Goal: Find specific page/section: Locate a particular part of the current website

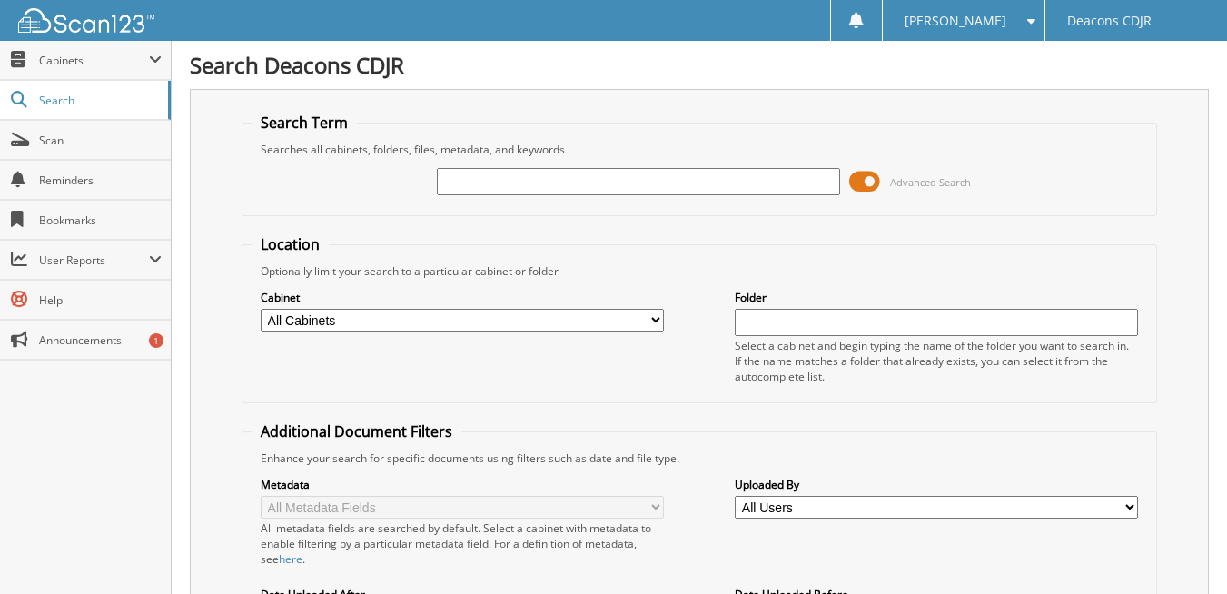
click at [532, 190] on input "text" at bounding box center [638, 181] width 403 height 27
type input "42644"
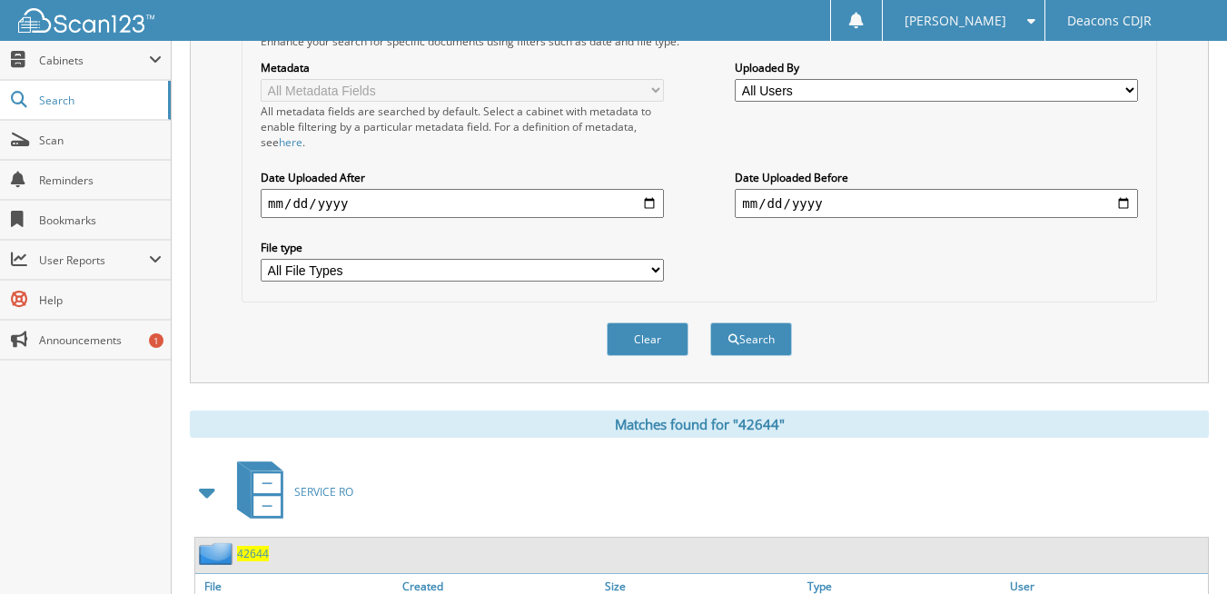
scroll to position [636, 0]
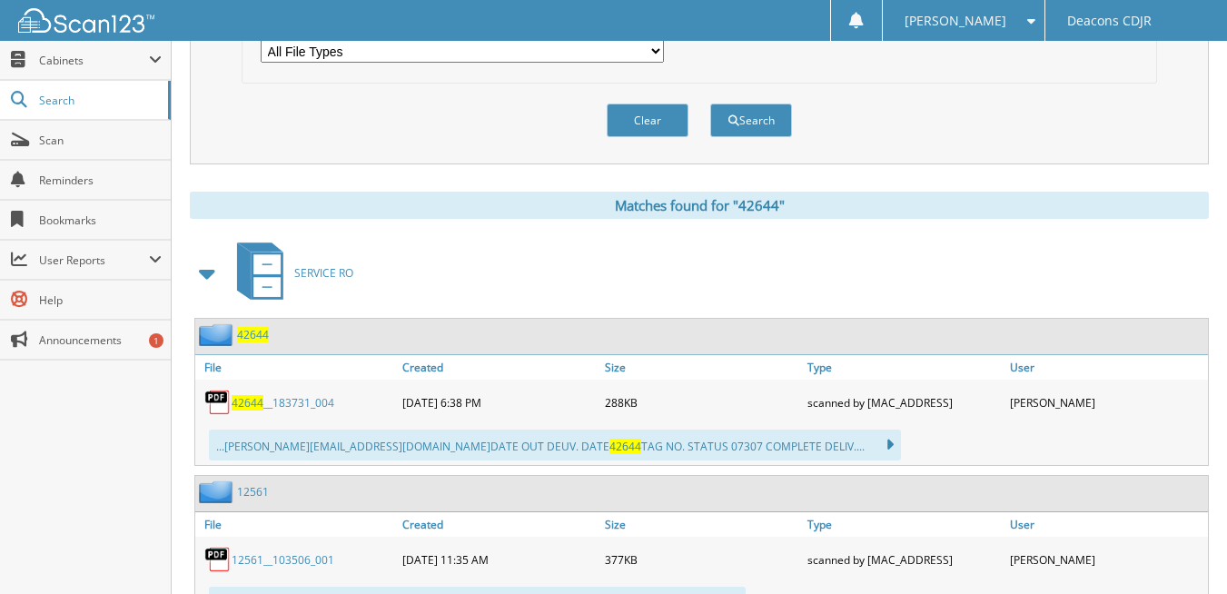
click at [242, 403] on span "42644" at bounding box center [248, 402] width 32 height 15
